Goal: Check status: Check status

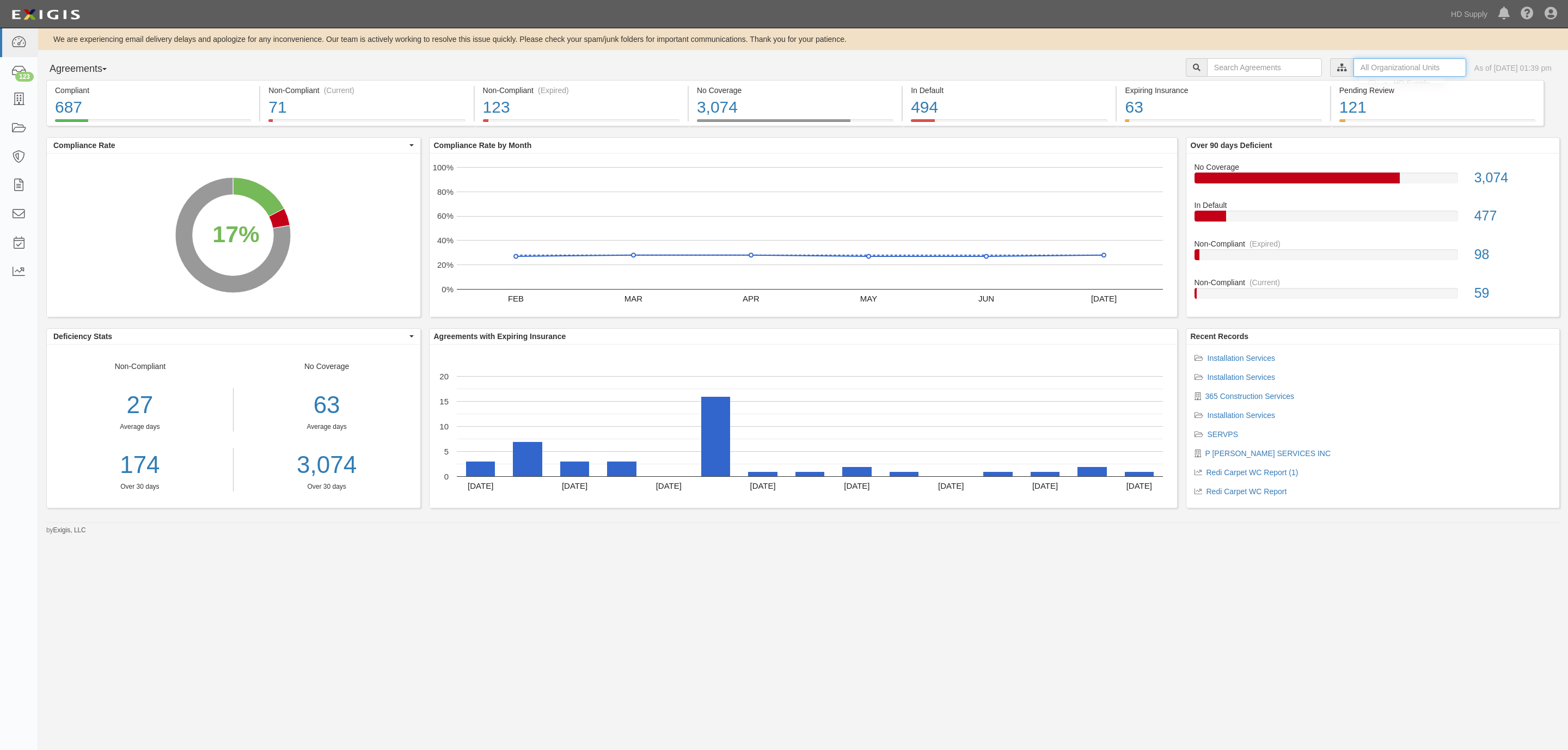
click at [1353, 71] on input "text" at bounding box center [1410, 67] width 113 height 19
click at [1225, 90] on label "HD Supply" at bounding box center [1245, 86] width 50 height 11
click at [1223, 106] on input "Sub-Contractors" at bounding box center [1222, 108] width 7 height 7
checkbox input "true"
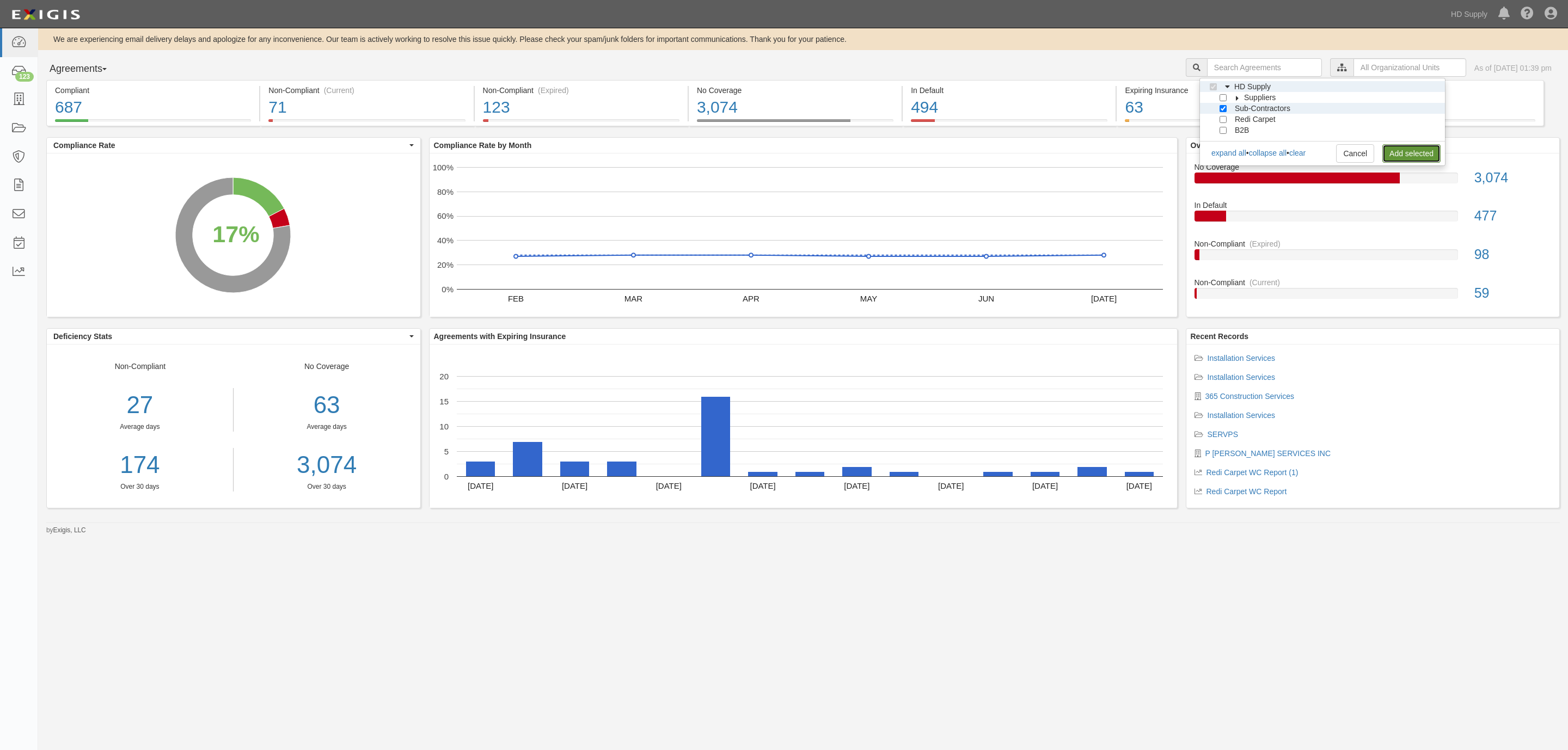
click at [1413, 154] on link "Add selected" at bounding box center [1411, 153] width 58 height 19
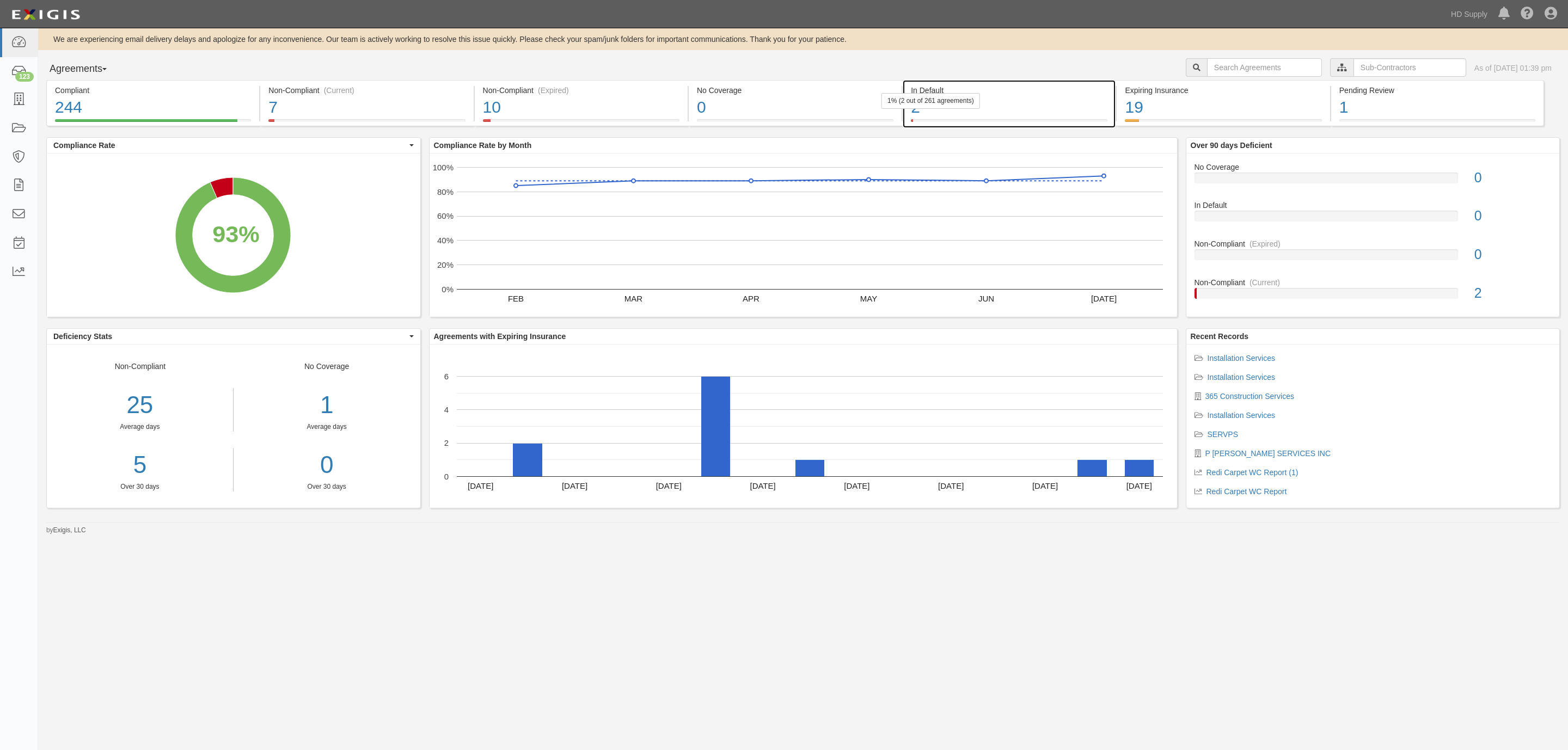
click at [915, 112] on div "2" at bounding box center [1009, 107] width 196 height 24
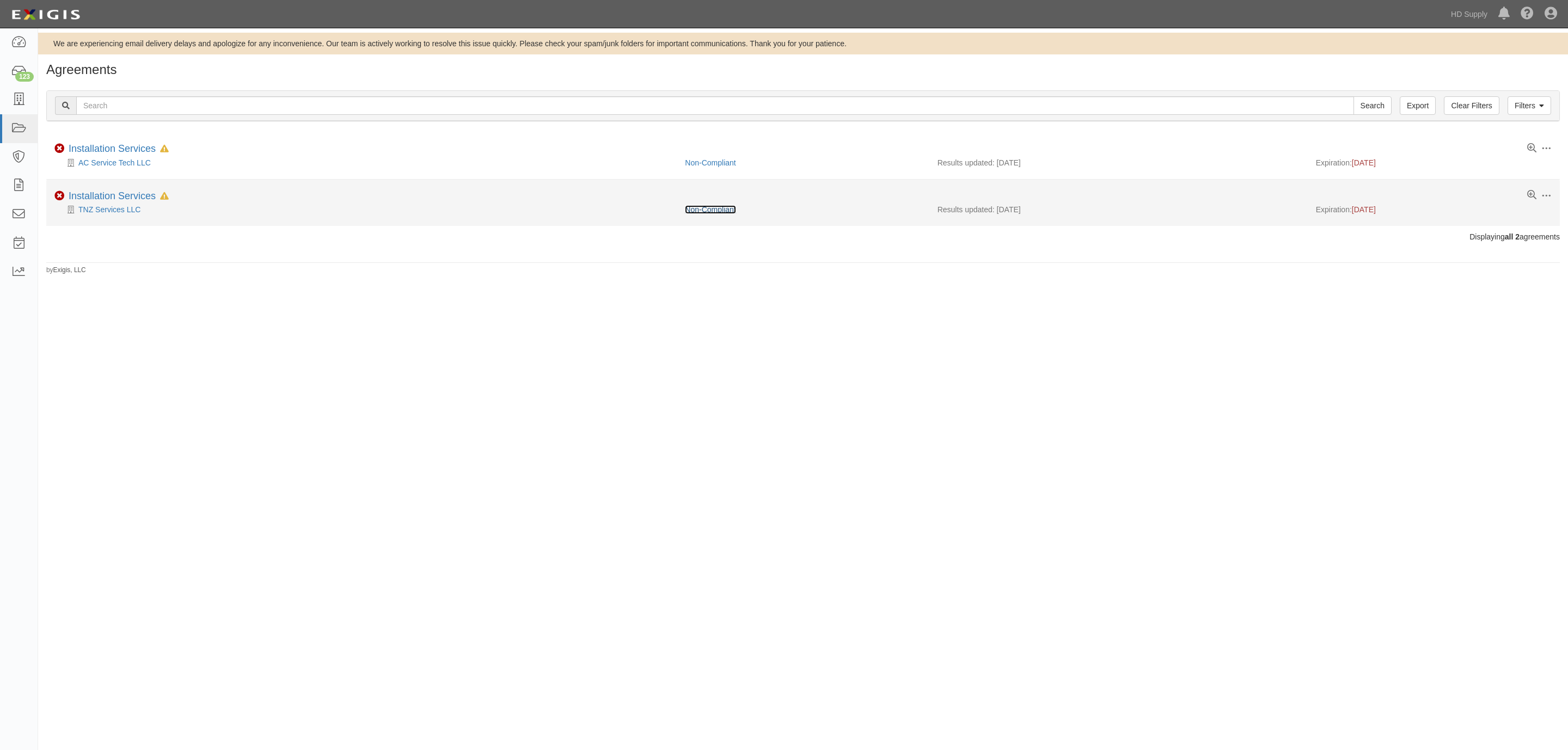
click at [716, 209] on link "Non-Compliant" at bounding box center [710, 210] width 51 height 9
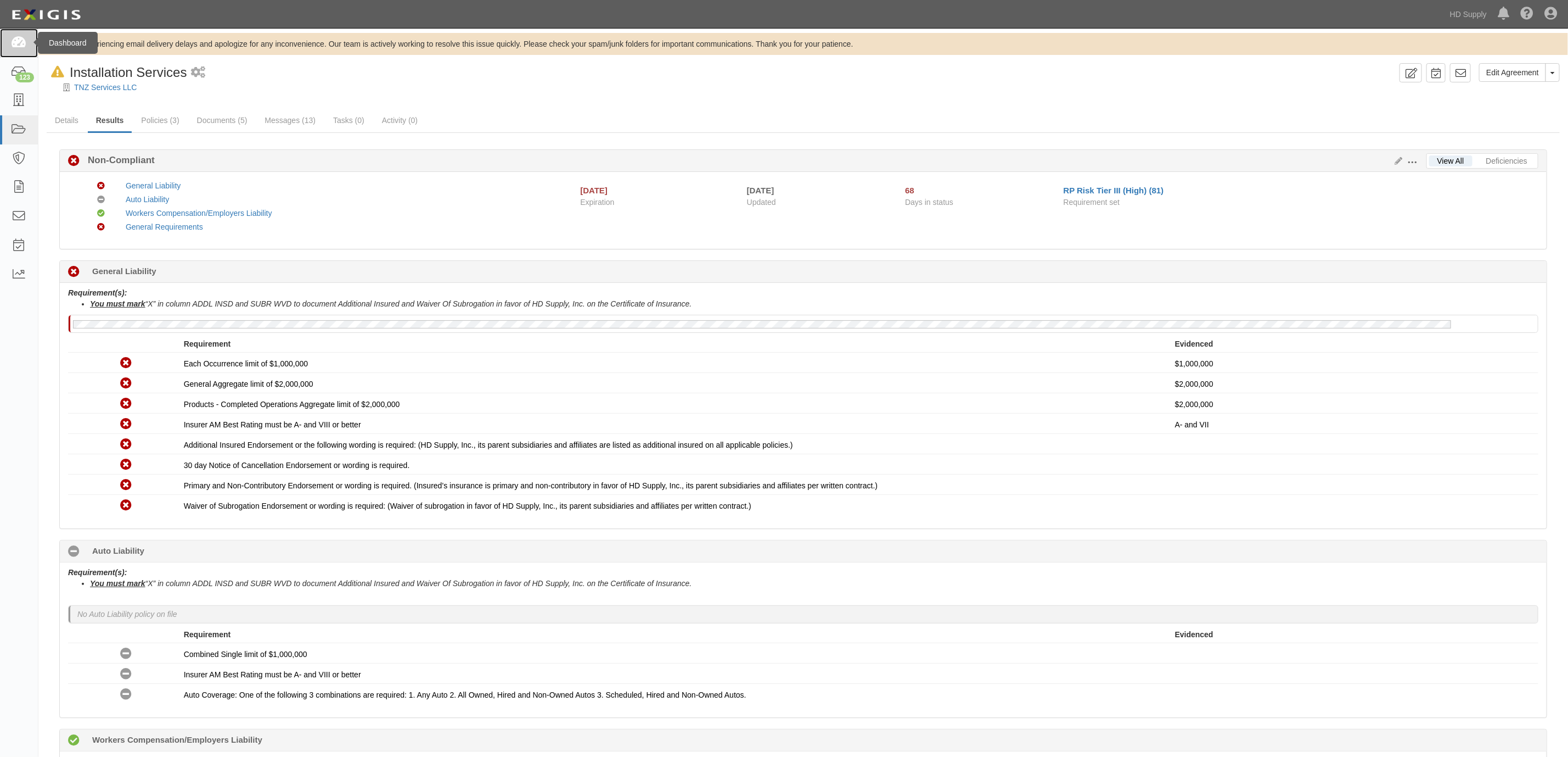
click at [17, 38] on icon at bounding box center [19, 43] width 16 height 13
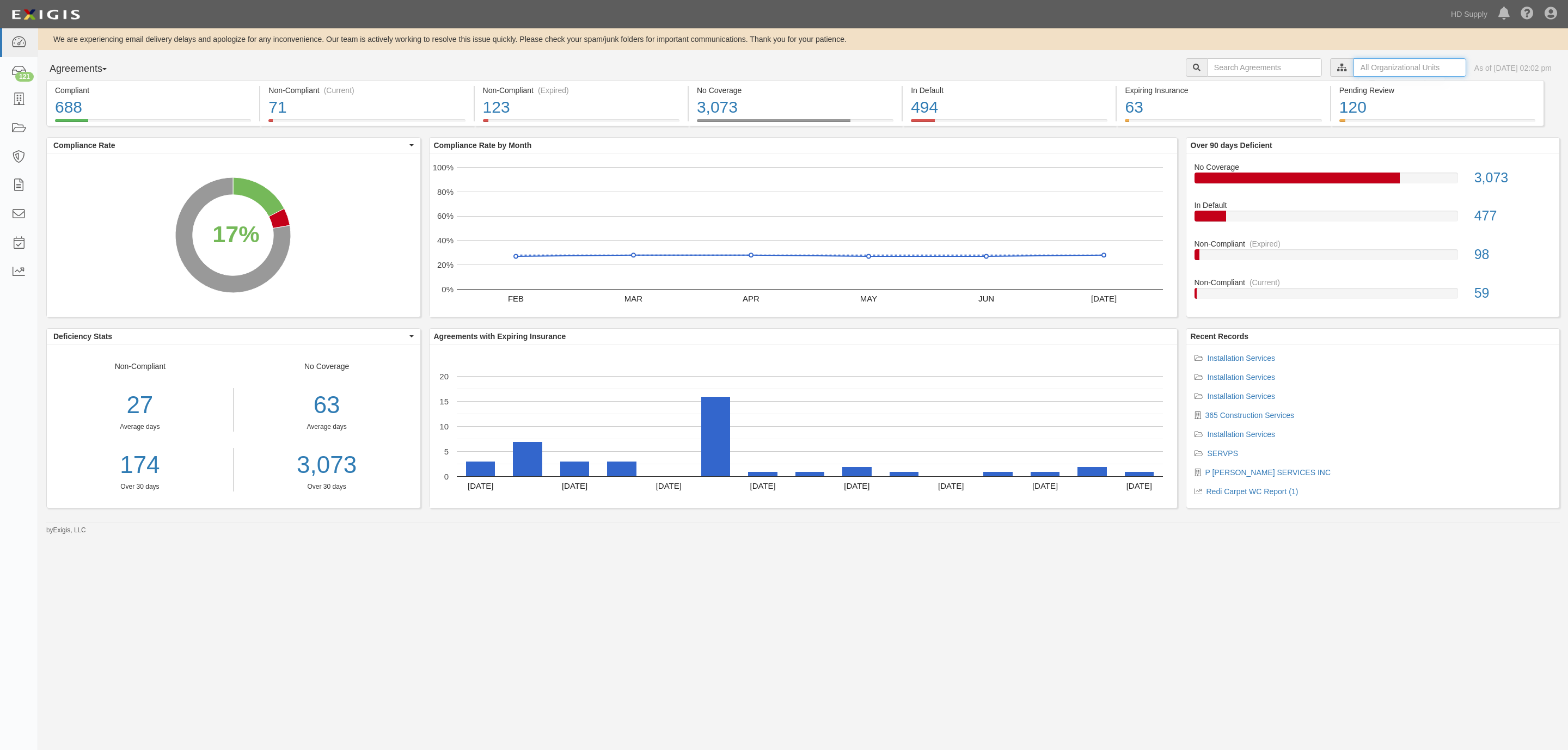
click at [1357, 63] on input "text" at bounding box center [1410, 67] width 113 height 19
click at [1227, 87] on icon at bounding box center [1227, 87] width 8 height 5
click at [1222, 118] on input "Redi Carpet" at bounding box center [1222, 119] width 7 height 7
checkbox input "true"
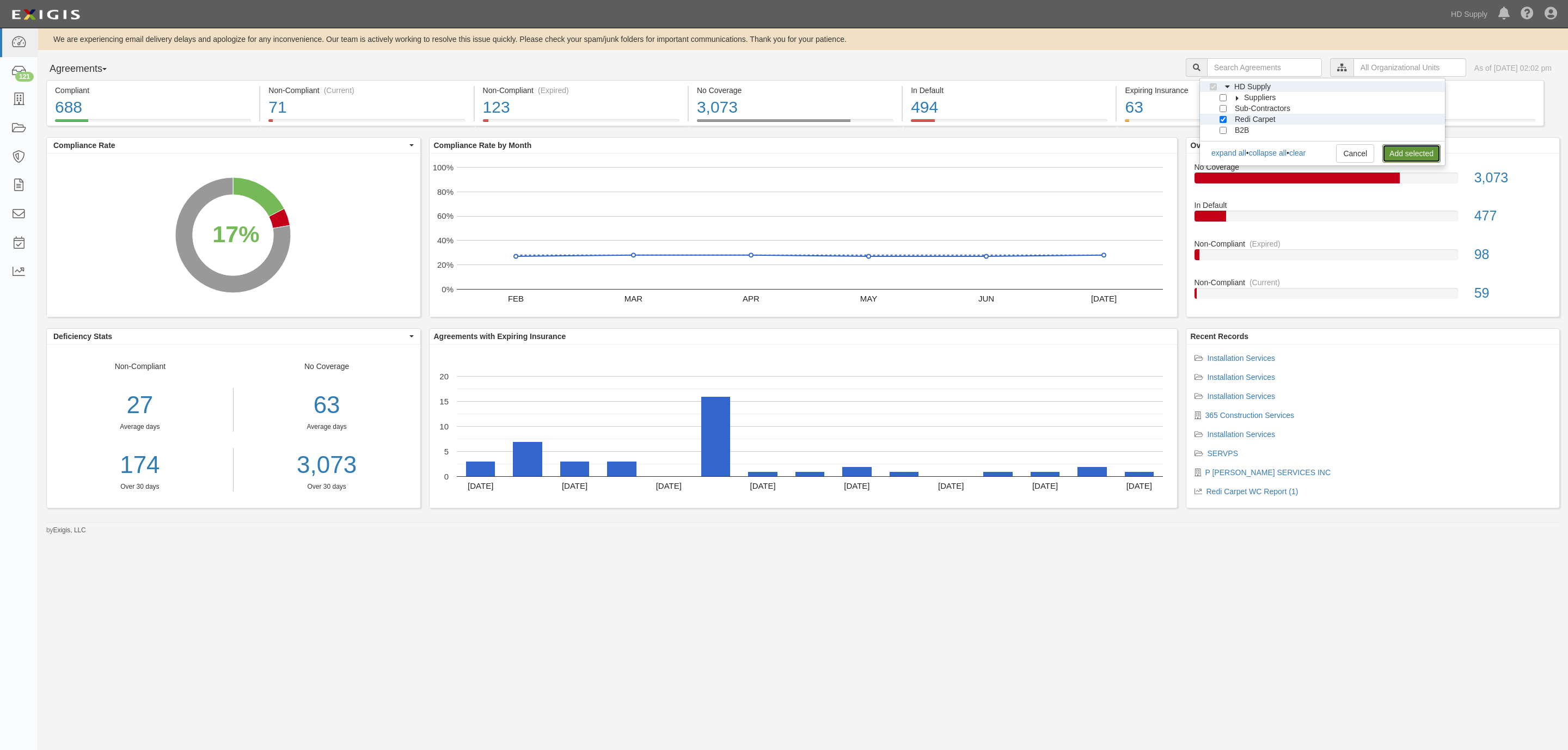
click at [1410, 156] on link "Add selected" at bounding box center [1411, 153] width 58 height 19
